Goal: Find specific page/section: Find specific page/section

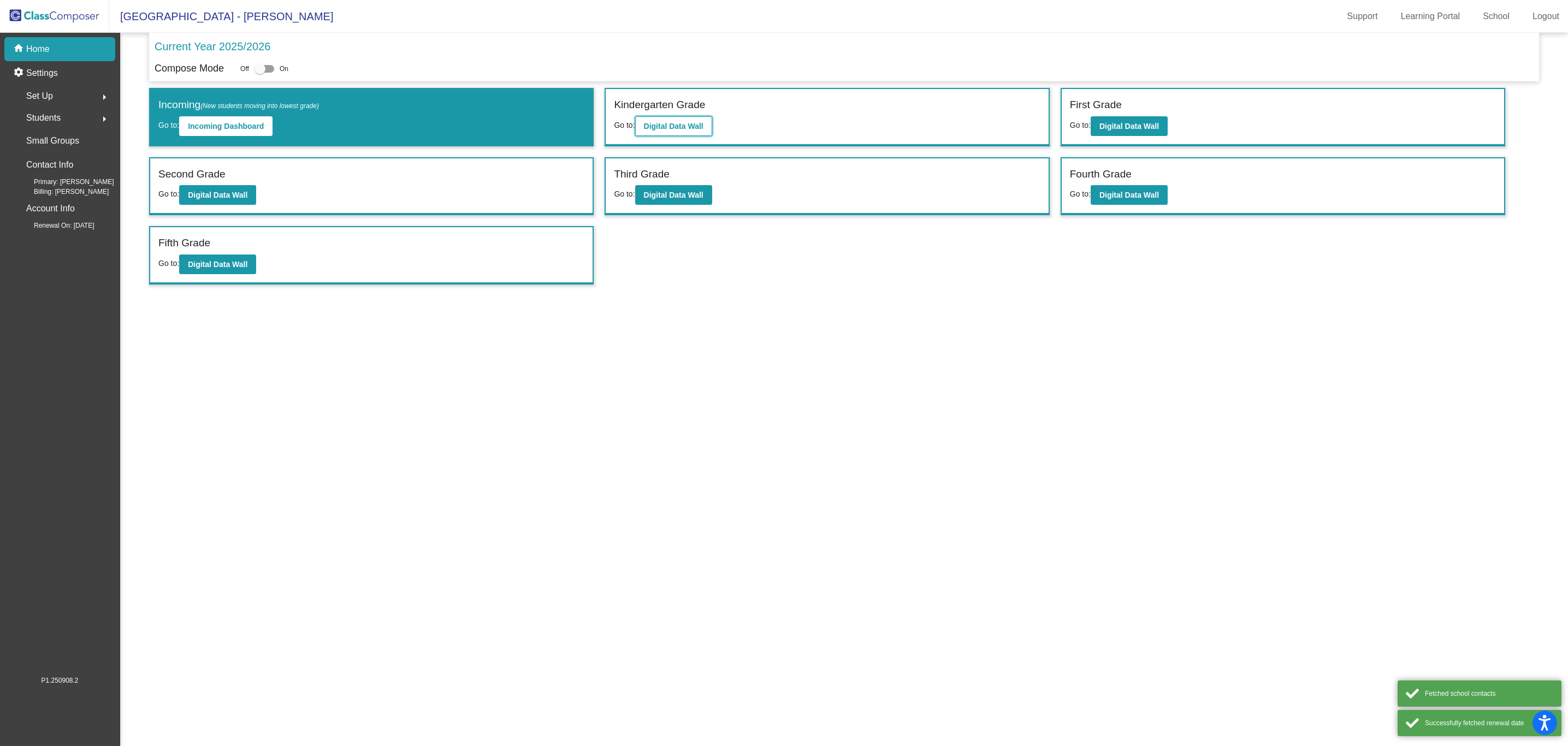
click at [705, 118] on button "Digital Data Wall" at bounding box center [674, 126] width 77 height 20
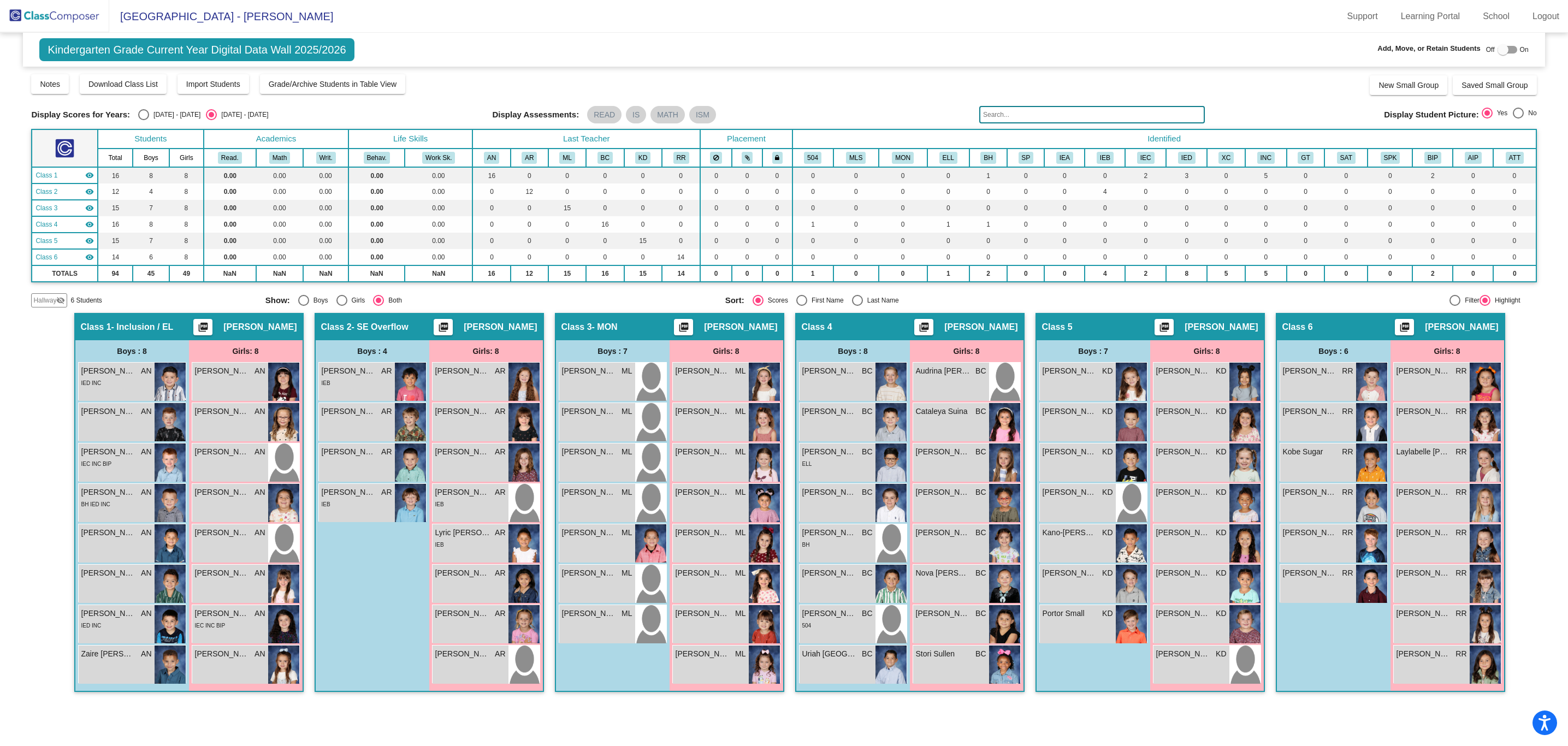
click at [64, 16] on img at bounding box center [54, 16] width 109 height 33
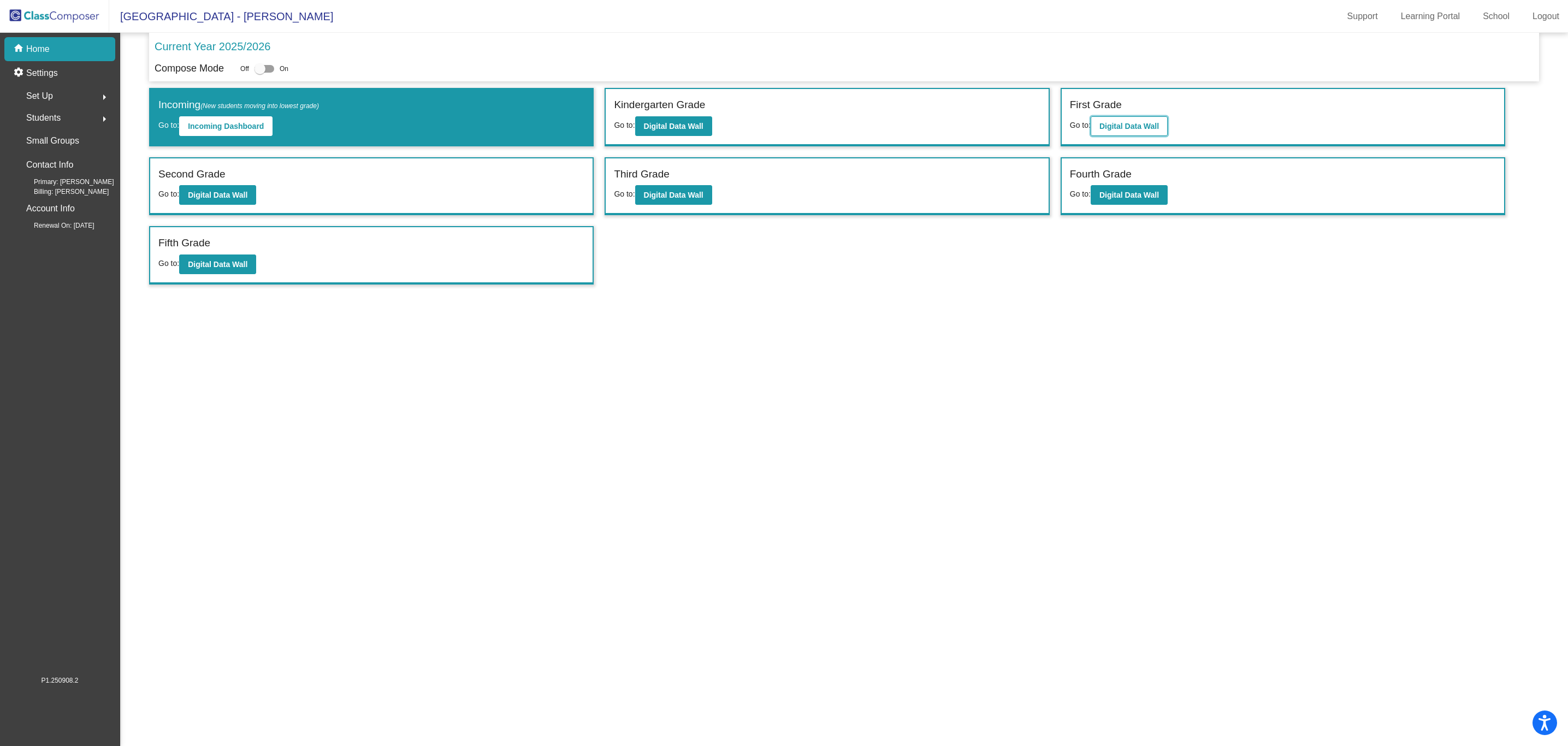
click at [1111, 121] on button "Digital Data Wall" at bounding box center [1129, 126] width 77 height 20
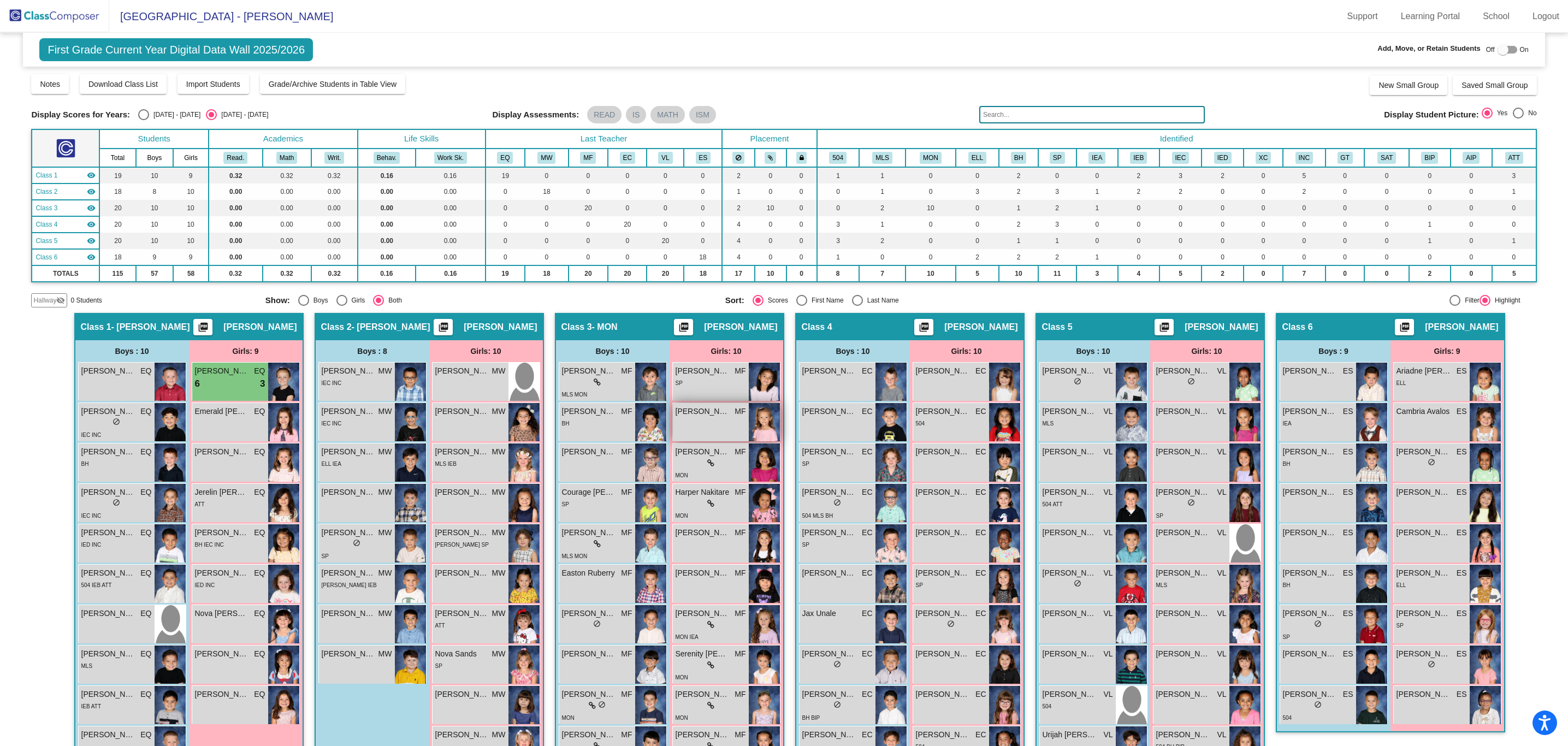
scroll to position [37, 0]
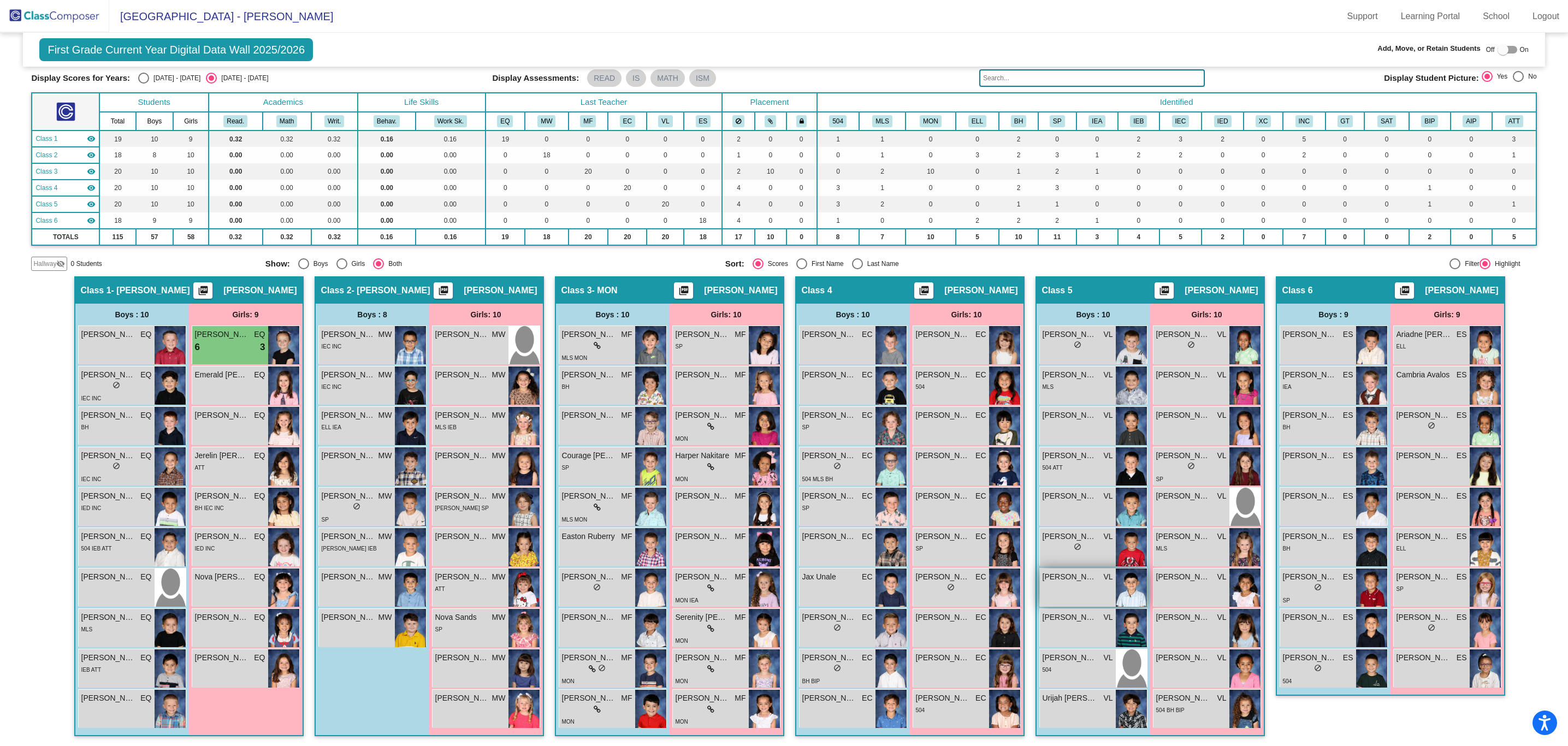
click at [1121, 593] on img at bounding box center [1131, 587] width 31 height 38
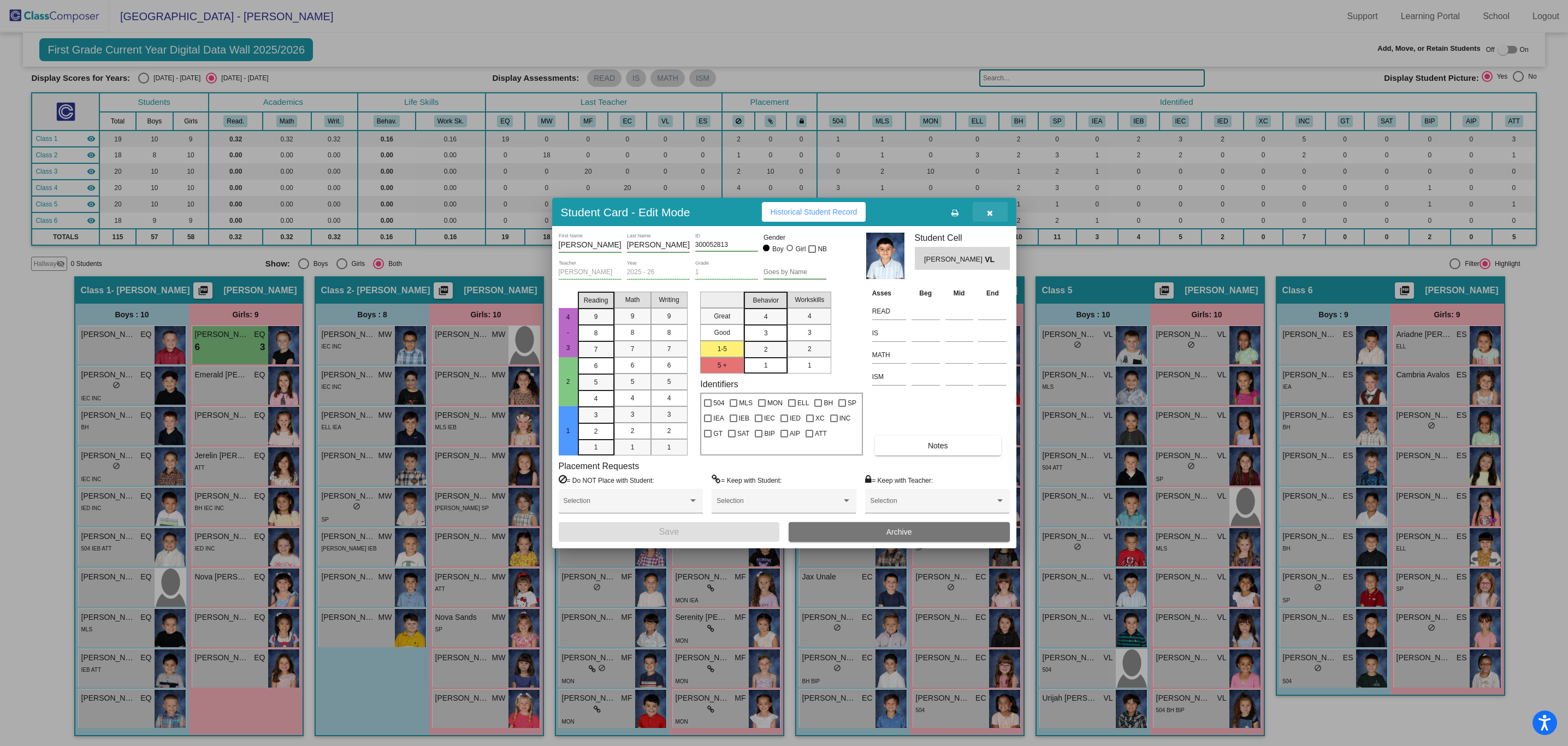
click at [987, 215] on icon "button" at bounding box center [989, 212] width 6 height 7
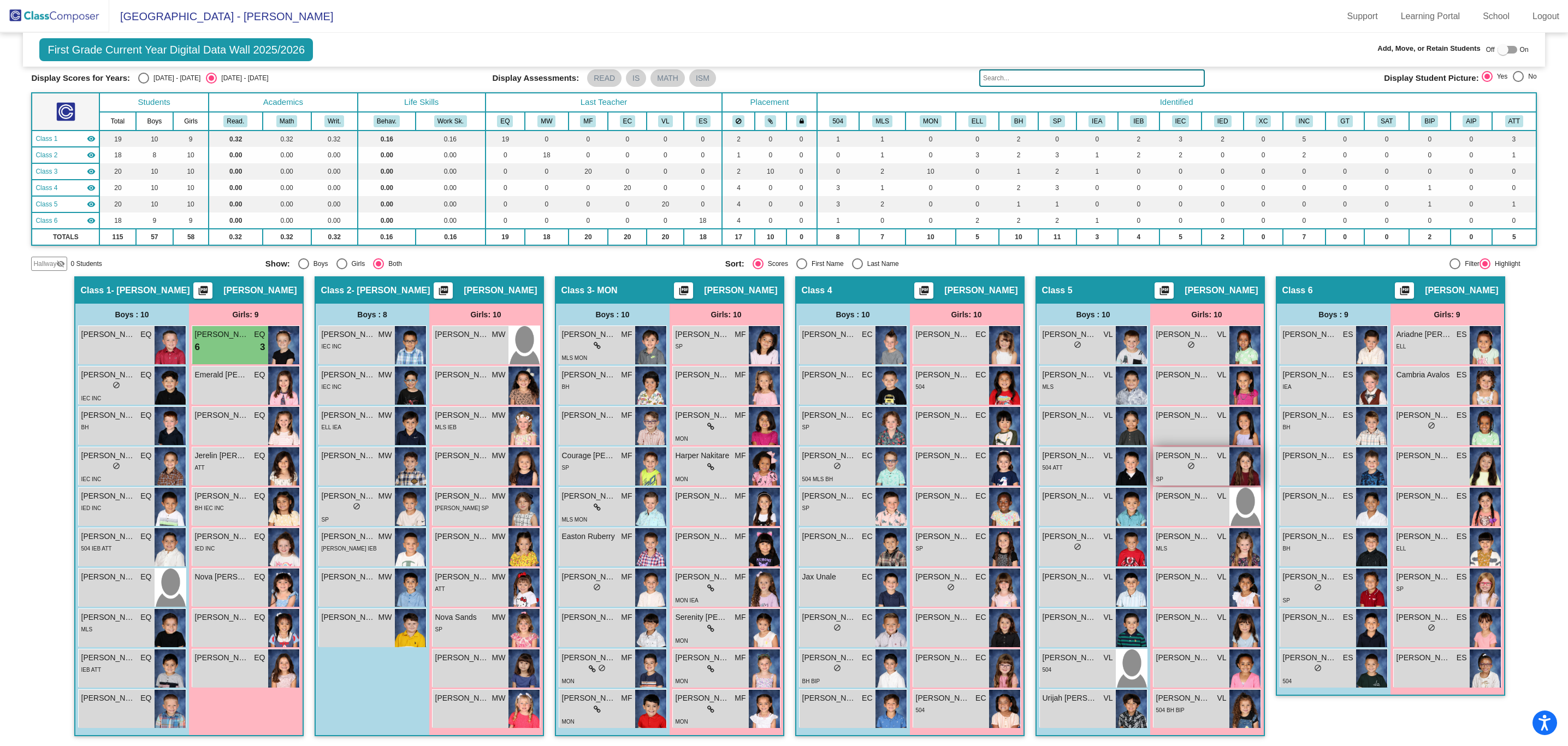
click at [1231, 467] on img at bounding box center [1245, 467] width 31 height 38
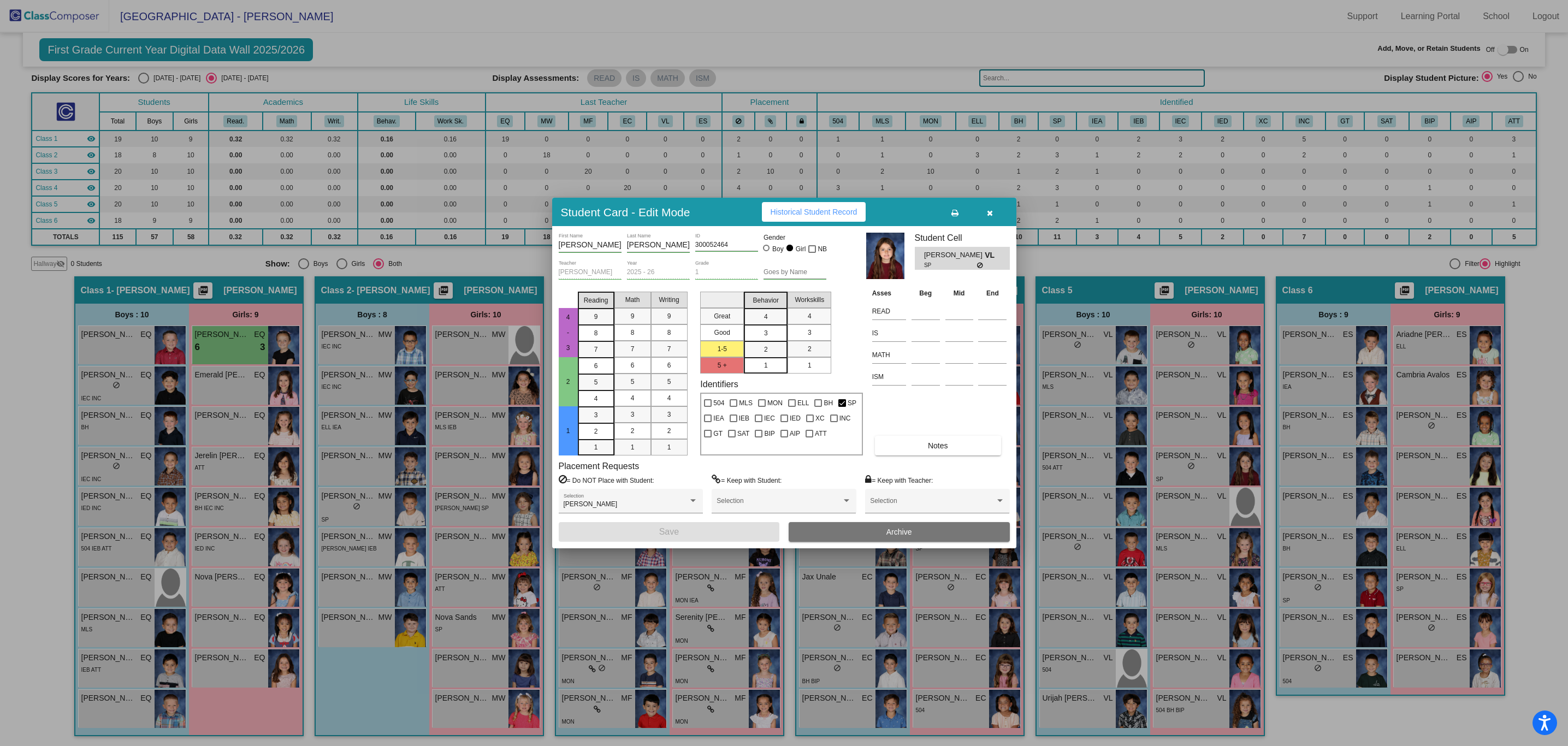
click at [993, 217] on button "button" at bounding box center [990, 212] width 35 height 20
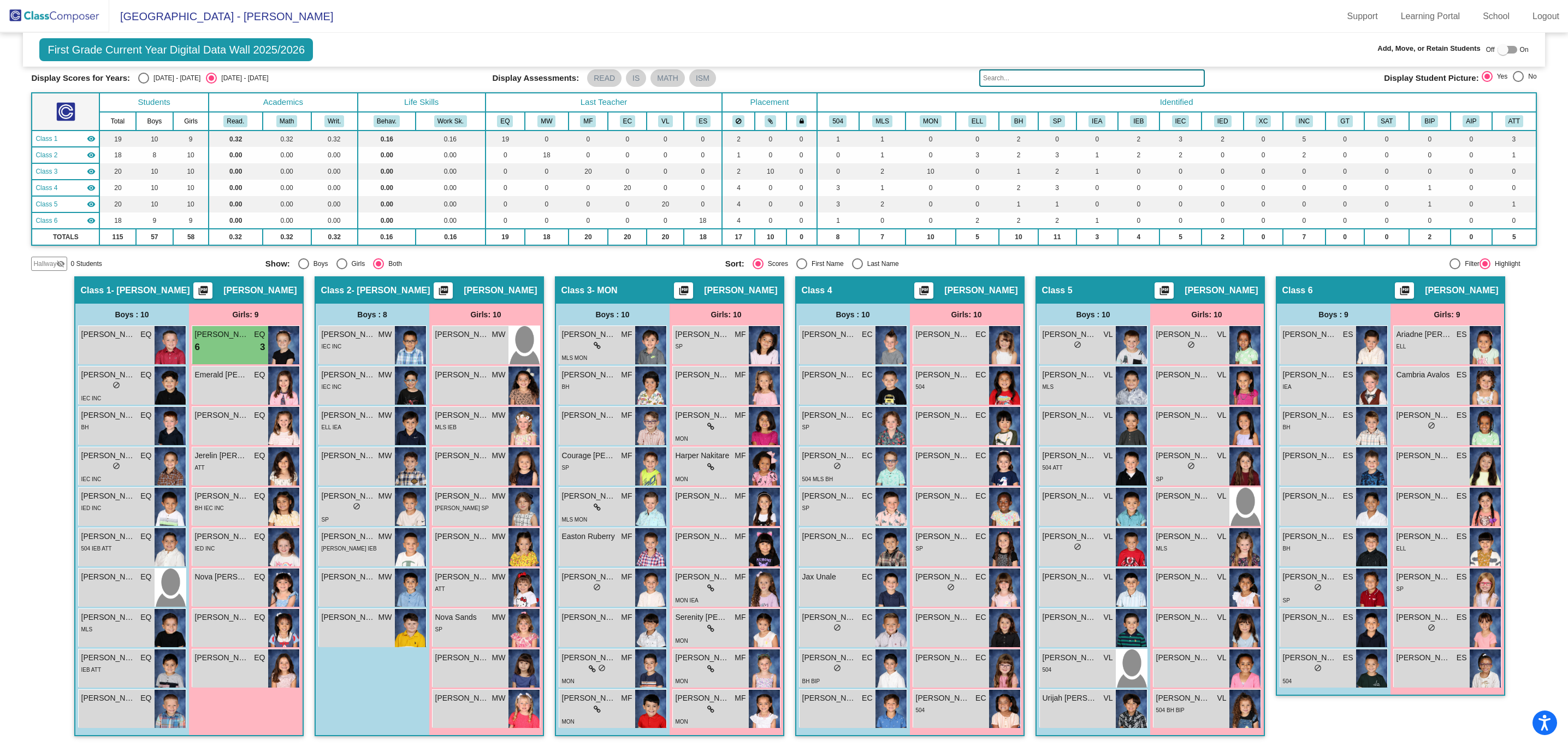
click at [53, 23] on img at bounding box center [54, 16] width 109 height 33
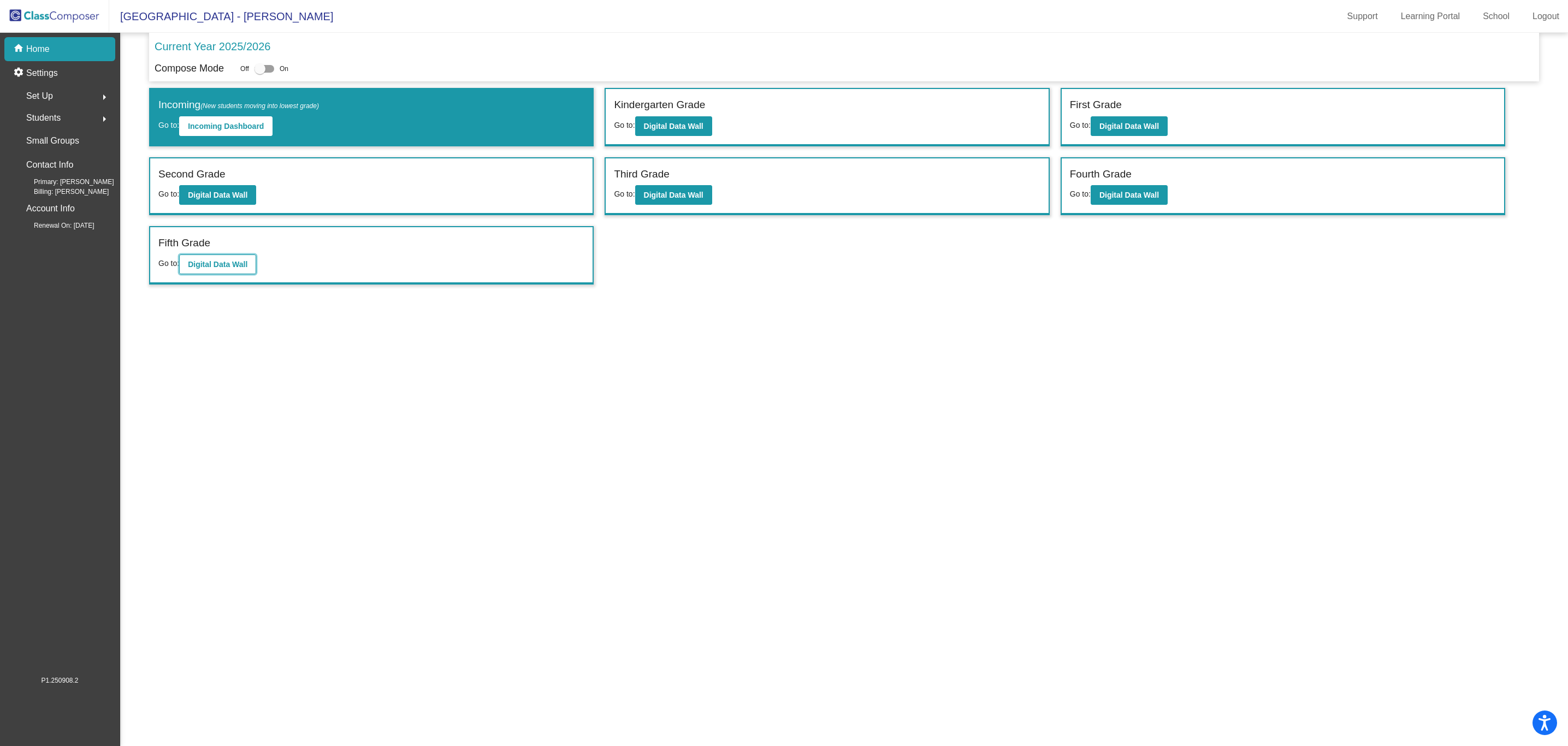
click at [229, 271] on button "Digital Data Wall" at bounding box center [218, 264] width 77 height 20
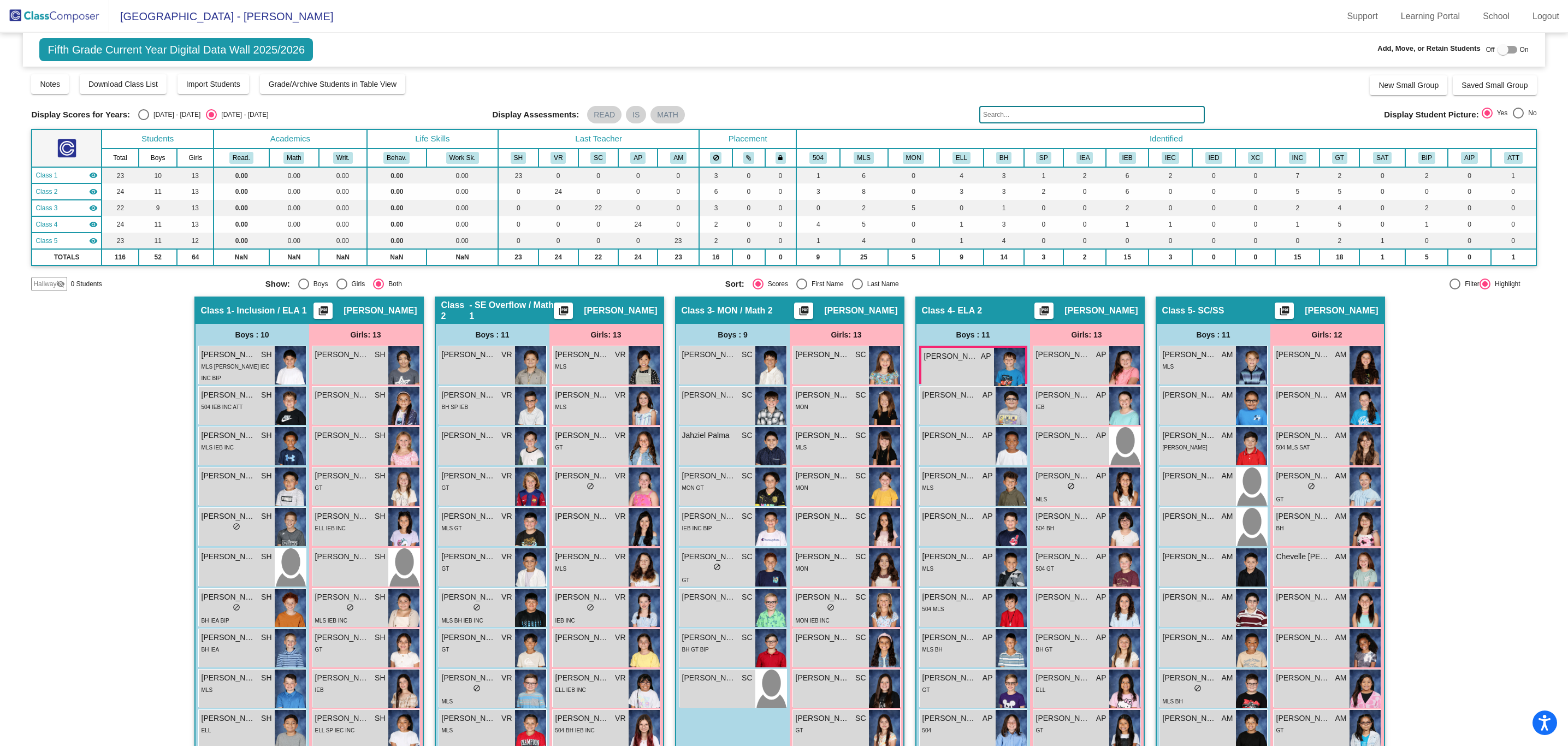
click at [43, 23] on img at bounding box center [54, 16] width 109 height 33
